Goal: Task Accomplishment & Management: Complete application form

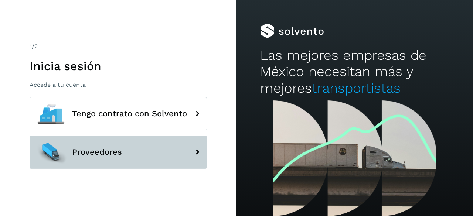
click at [77, 151] on span "Proveedores" at bounding box center [97, 152] width 50 height 9
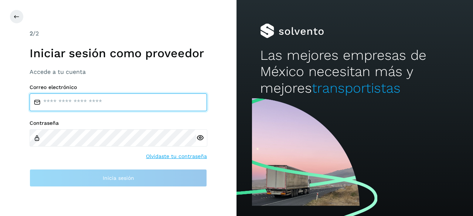
click at [106, 110] on input "email" at bounding box center [118, 102] width 177 height 18
type input "**********"
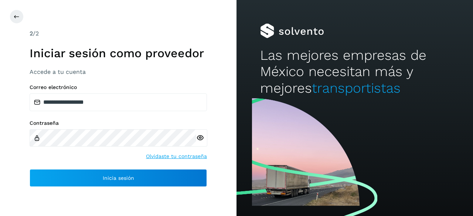
click at [200, 137] on icon at bounding box center [200, 138] width 8 height 8
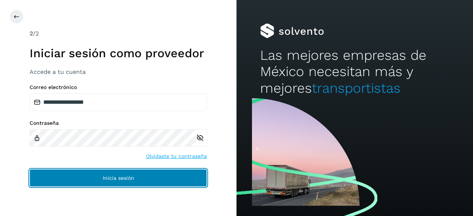
click at [94, 177] on button "Inicia sesión" at bounding box center [118, 178] width 177 height 18
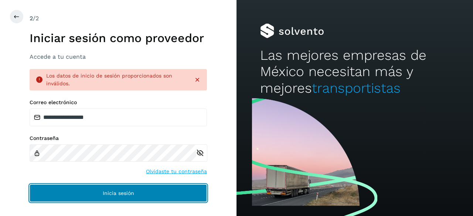
click at [119, 193] on span "Inicia sesión" at bounding box center [118, 193] width 31 height 5
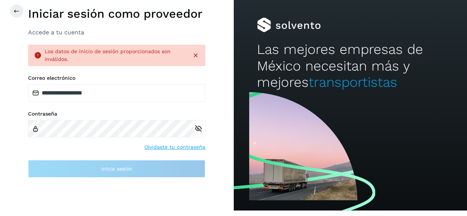
scroll to position [7, 0]
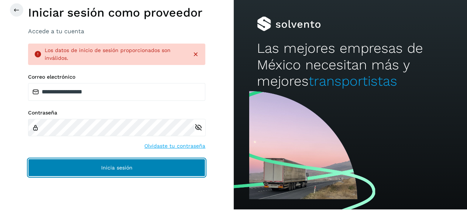
click at [138, 171] on button "Inicia sesión" at bounding box center [116, 168] width 177 height 18
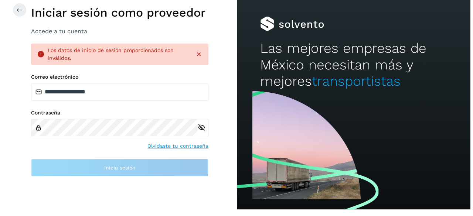
scroll to position [0, 0]
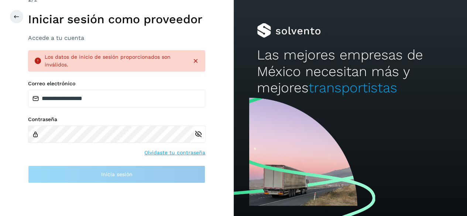
click at [194, 62] on icon at bounding box center [195, 60] width 7 height 7
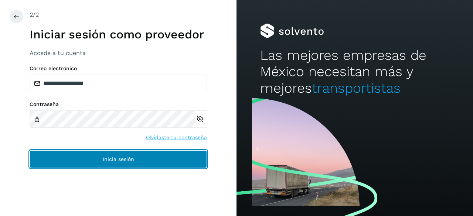
click at [137, 153] on button "Inicia sesión" at bounding box center [118, 159] width 177 height 18
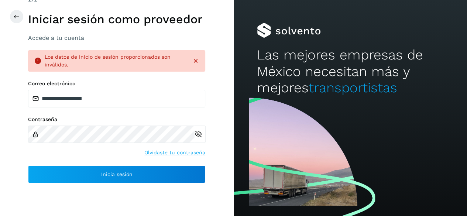
click at [197, 61] on icon at bounding box center [195, 60] width 7 height 7
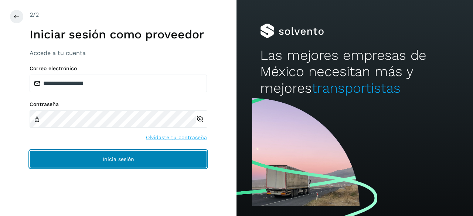
click at [132, 163] on button "Inicia sesión" at bounding box center [118, 159] width 177 height 18
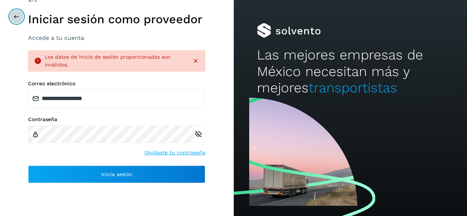
click at [21, 14] on button at bounding box center [17, 17] width 14 height 14
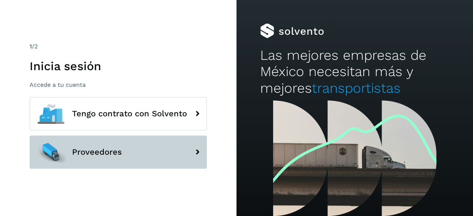
click at [79, 154] on span "Proveedores" at bounding box center [97, 152] width 50 height 9
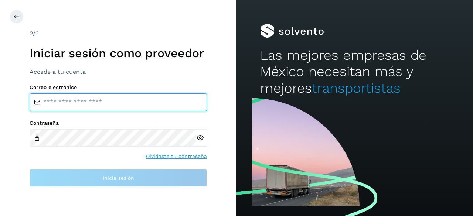
click at [120, 98] on input "email" at bounding box center [118, 102] width 177 height 18
click at [126, 106] on input "**********" at bounding box center [118, 102] width 177 height 18
type input "*"
type input "**********"
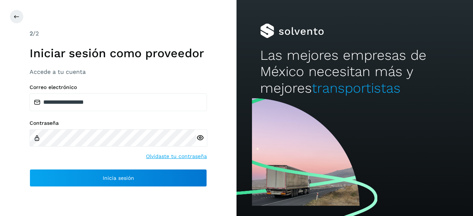
click at [200, 142] on div at bounding box center [201, 137] width 11 height 17
click at [200, 140] on icon at bounding box center [200, 138] width 8 height 8
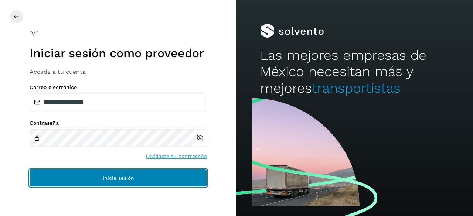
click at [115, 180] on span "Inicia sesión" at bounding box center [118, 178] width 31 height 5
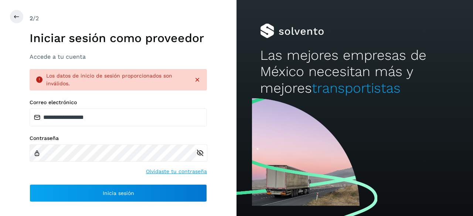
click at [196, 83] on icon at bounding box center [197, 79] width 7 height 7
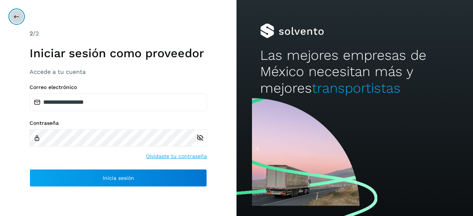
click at [14, 16] on icon at bounding box center [17, 17] width 6 height 6
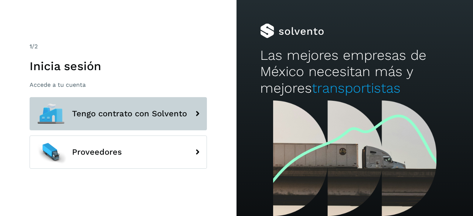
click at [162, 104] on button "Tengo contrato con Solvento" at bounding box center [118, 113] width 177 height 33
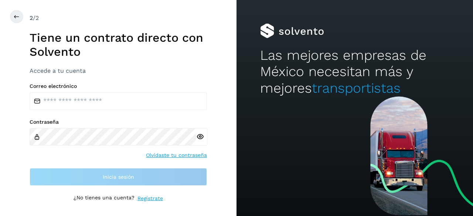
click at [136, 199] on div "¿No tienes una cuenta? Regístrate" at bounding box center [118, 199] width 177 height 8
click at [139, 198] on link "Regístrate" at bounding box center [149, 199] width 25 height 8
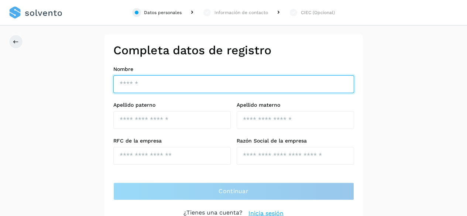
click at [169, 87] on input "text" at bounding box center [233, 84] width 241 height 18
